Goal: Task Accomplishment & Management: Use online tool/utility

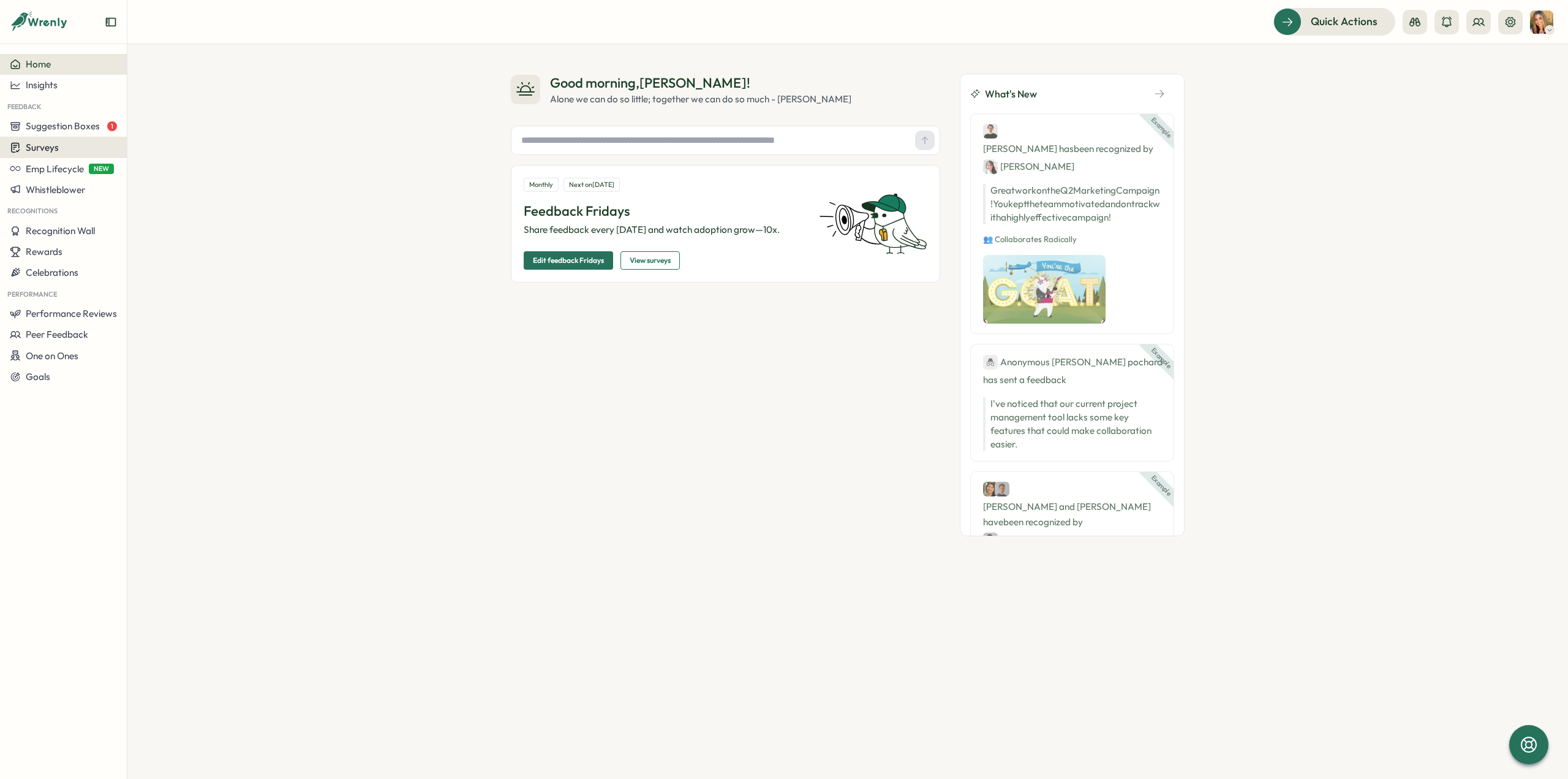
click at [62, 145] on div "Surveys" at bounding box center [63, 147] width 107 height 12
click at [159, 124] on div "Insights" at bounding box center [176, 124] width 92 height 14
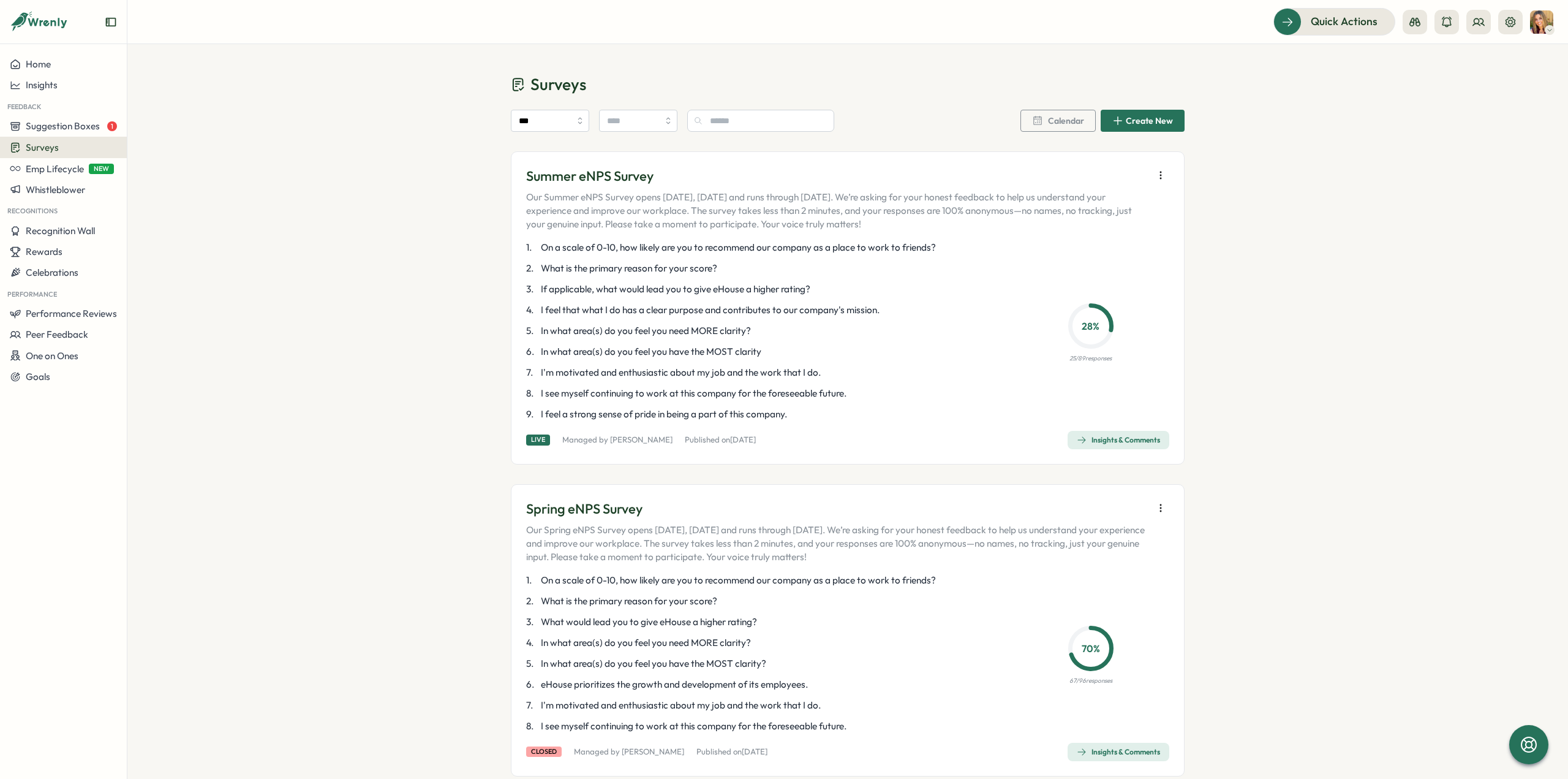
click at [1114, 438] on div "Insights & Comments" at bounding box center [1118, 440] width 83 height 10
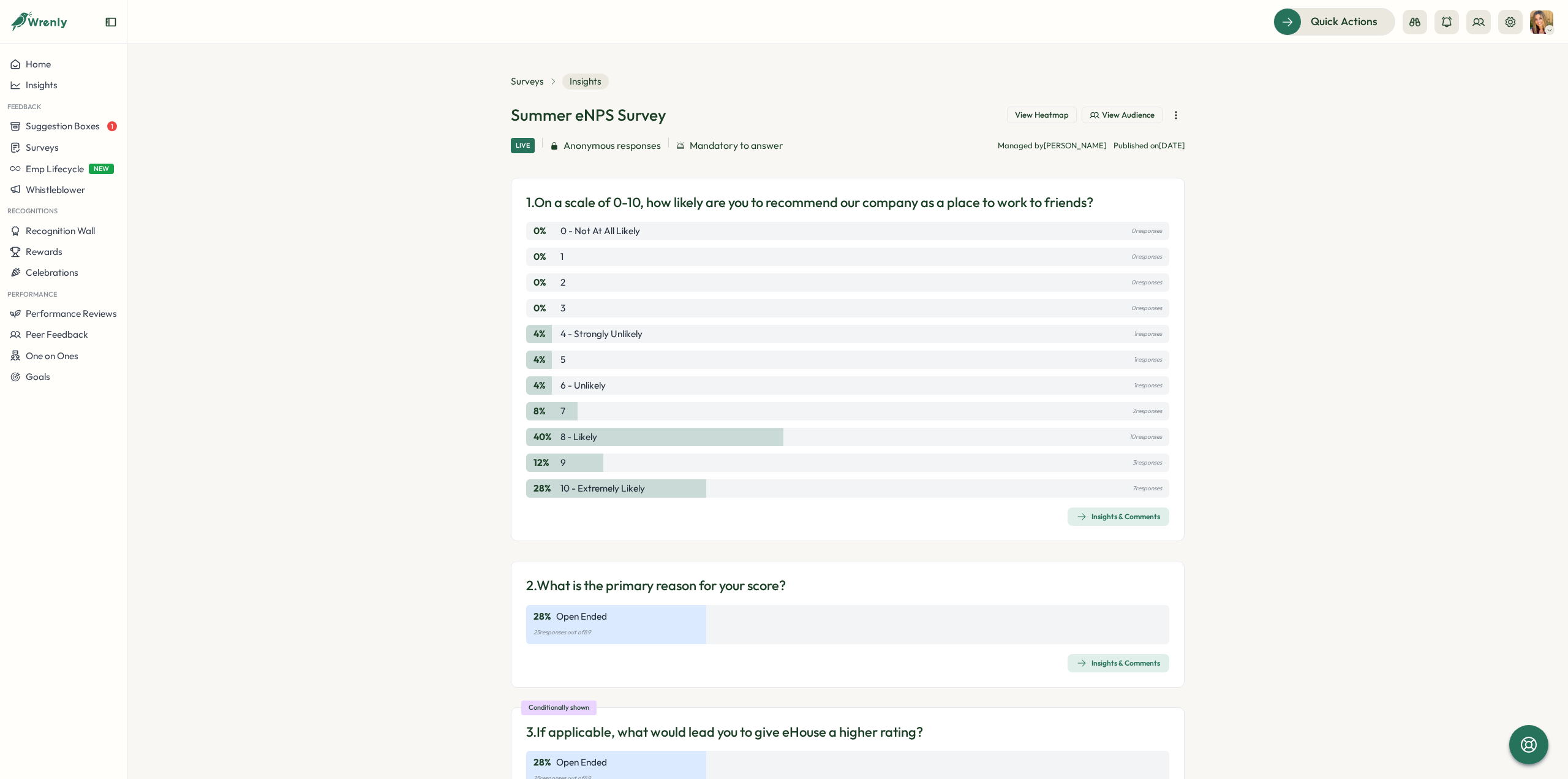
click at [1175, 116] on icon "button" at bounding box center [1176, 115] width 12 height 12
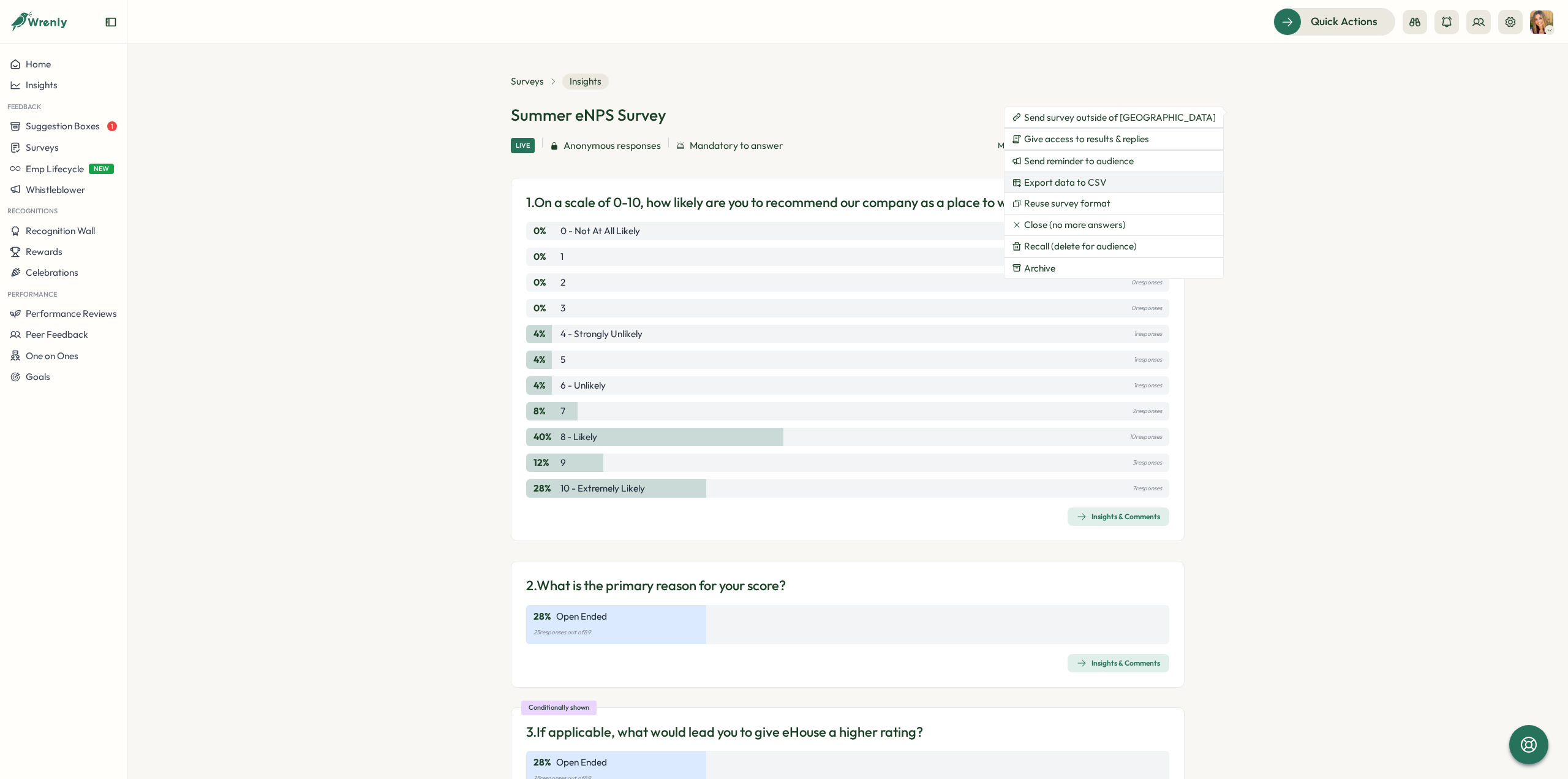
click at [1104, 179] on span "Export data to CSV" at bounding box center [1065, 182] width 82 height 11
